Goal: Task Accomplishment & Management: Complete application form

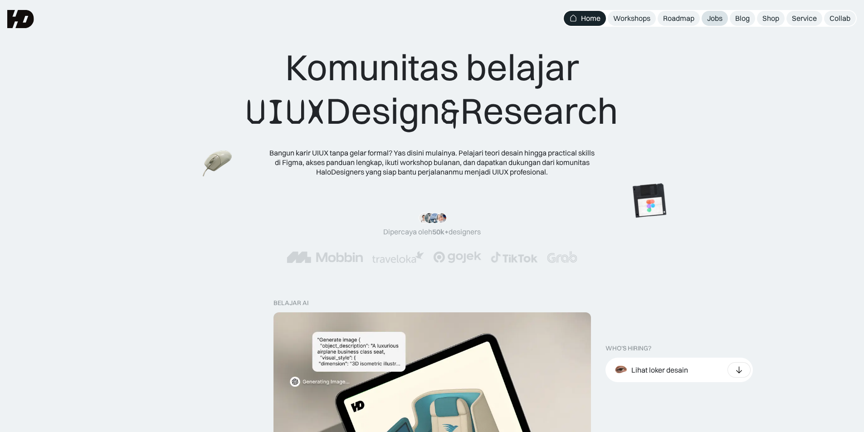
click at [717, 18] on div "Jobs" at bounding box center [714, 19] width 15 height 10
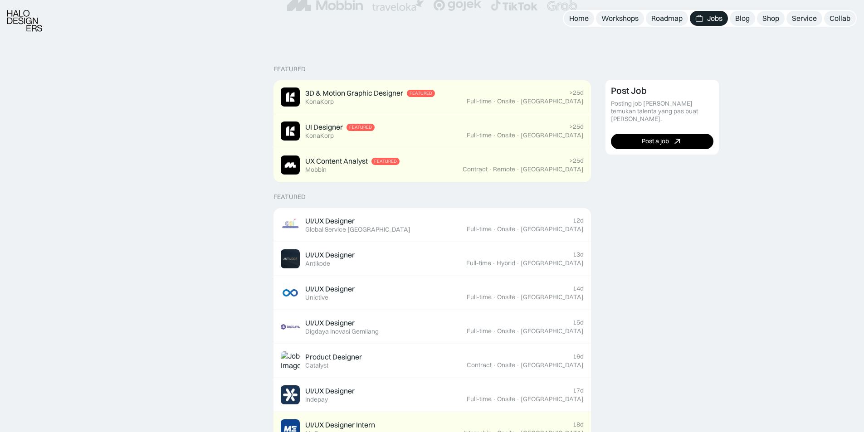
scroll to position [182, 0]
click at [460, 237] on link "UI/UX Designer Featured Global Service Indonesia 12d Full-time · Onsite · Jakar…" at bounding box center [433, 225] width 318 height 34
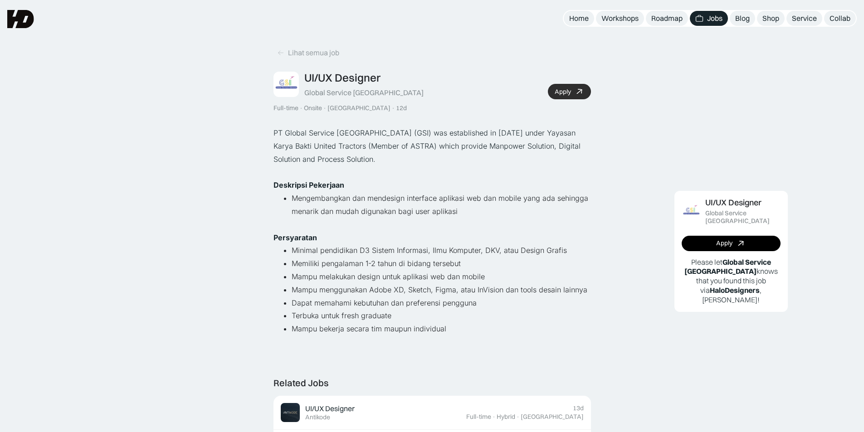
click at [568, 94] on div "Apply" at bounding box center [563, 92] width 16 height 8
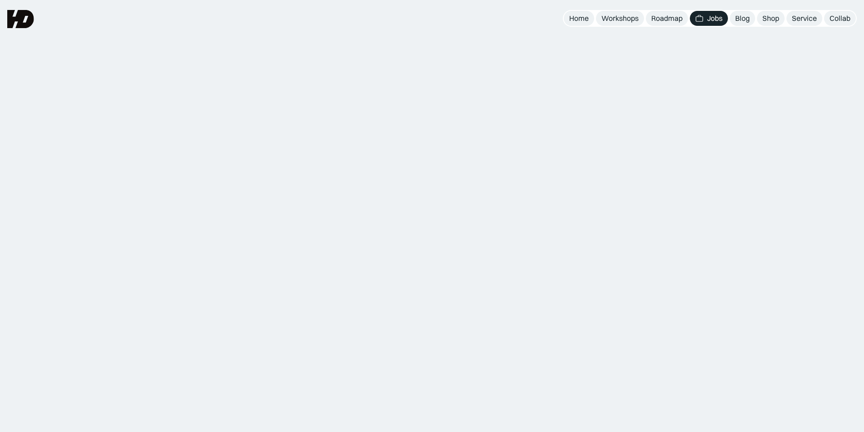
scroll to position [182, 0]
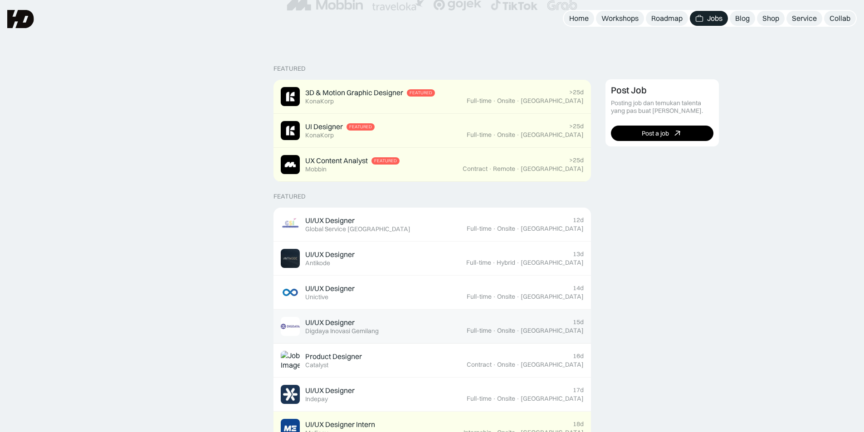
click at [413, 328] on div "UI/UX Designer Featured Digdaya Inovasi Gemilang" at bounding box center [374, 326] width 186 height 19
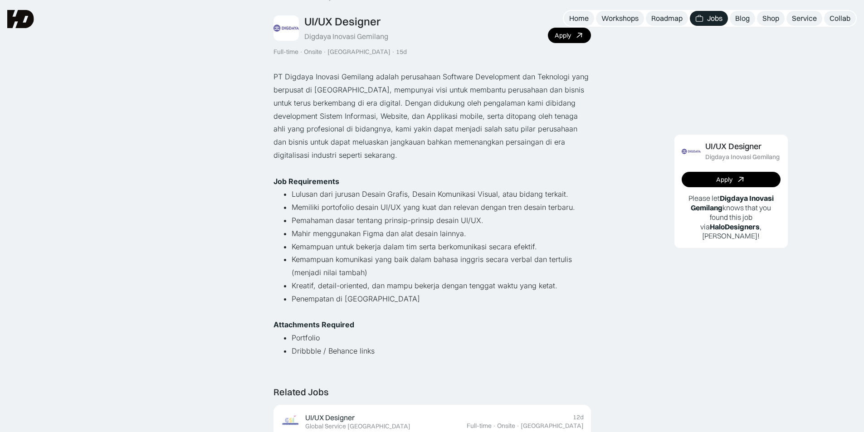
scroll to position [45, 0]
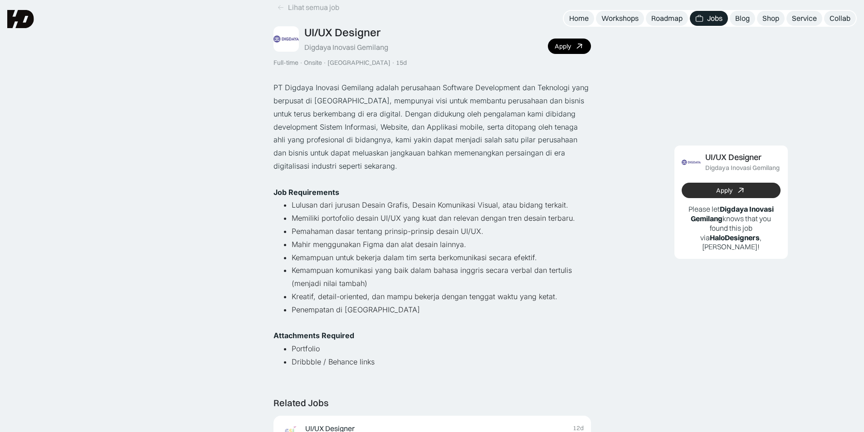
click at [712, 192] on link "Apply" at bounding box center [731, 190] width 99 height 15
